Goal: Information Seeking & Learning: Check status

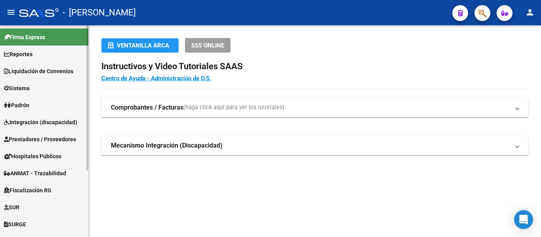
click at [53, 106] on link "Padrón" at bounding box center [44, 105] width 88 height 17
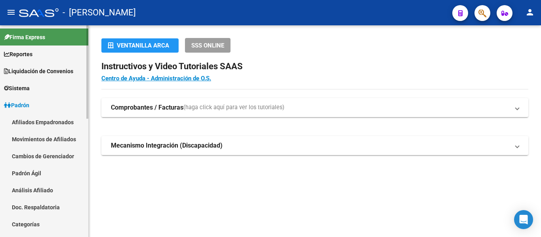
click at [52, 173] on link "Padrón Ágil" at bounding box center [44, 173] width 88 height 17
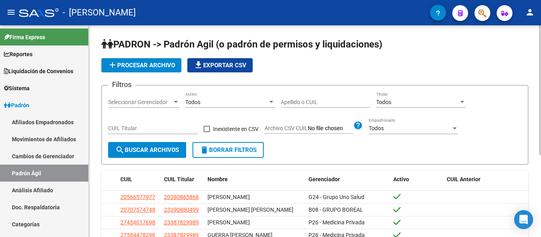
click at [301, 101] on input "Apellido o CUIL" at bounding box center [325, 102] width 89 height 7
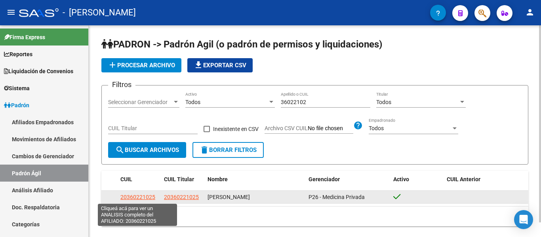
click at [142, 200] on span "20360221025" at bounding box center [137, 197] width 35 height 6
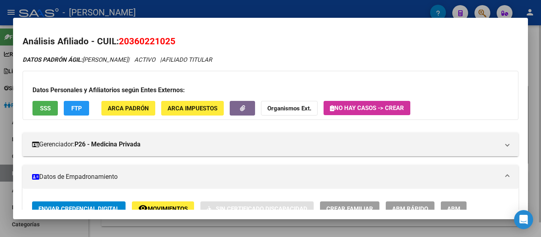
drag, startPoint x: 255, startPoint y: 11, endPoint x: 314, endPoint y: 87, distance: 96.7
click at [258, 12] on div at bounding box center [270, 118] width 541 height 237
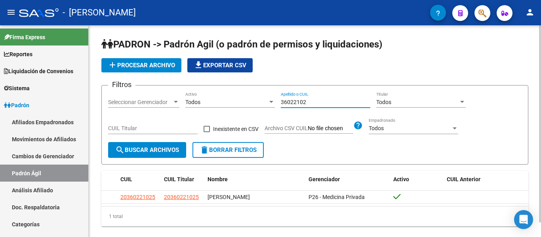
drag, startPoint x: 317, startPoint y: 102, endPoint x: 261, endPoint y: 106, distance: 56.3
click at [262, 106] on div "Filtros Seleccionar Gerenciador Seleccionar Gerenciador Todos Activo 36022102 A…" at bounding box center [314, 117] width 413 height 50
type input "23023025"
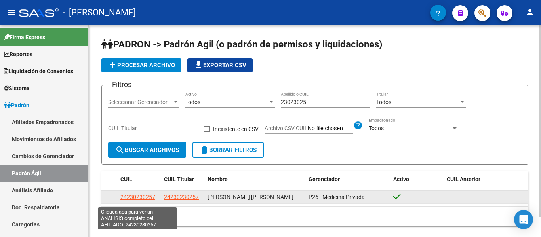
click at [146, 200] on span "24230230257" at bounding box center [137, 197] width 35 height 6
type textarea "24230230257"
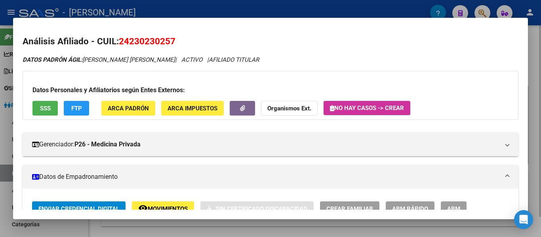
drag, startPoint x: 278, startPoint y: 10, endPoint x: 332, endPoint y: 84, distance: 91.7
click at [280, 15] on div at bounding box center [270, 118] width 541 height 237
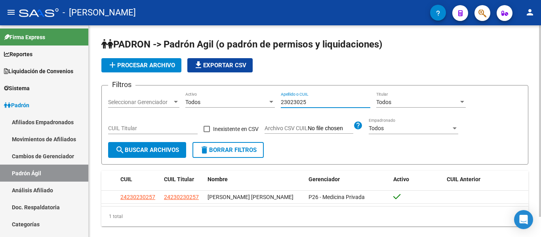
drag, startPoint x: 325, startPoint y: 104, endPoint x: 236, endPoint y: 104, distance: 89.4
click at [236, 104] on div "Filtros Seleccionar Gerenciador Seleccionar Gerenciador Todos Activo 23023025 A…" at bounding box center [314, 117] width 413 height 50
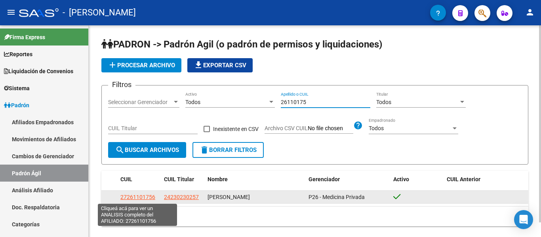
type input "26110175"
click at [135, 197] on span "27261101756" at bounding box center [137, 197] width 35 height 6
type textarea "27261101756"
